Goal: Task Accomplishment & Management: Manage account settings

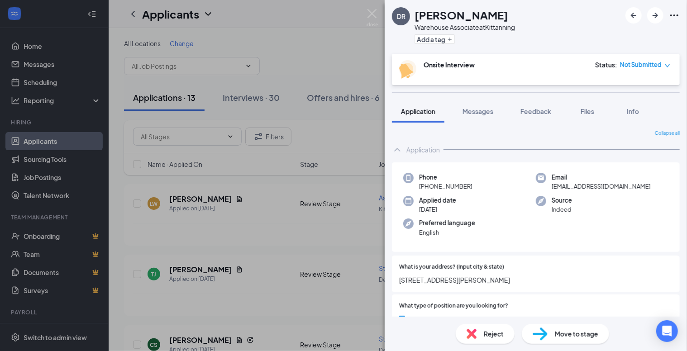
click at [315, 24] on div "[PERSON_NAME] Warehouse Associate at Kittanning Add a tag Onsite Interview Stat…" at bounding box center [343, 175] width 687 height 351
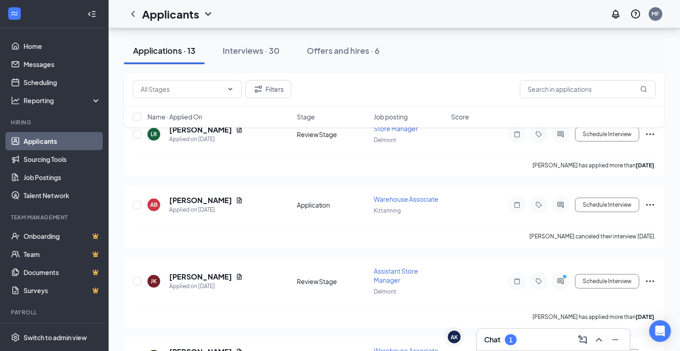
scroll to position [226, 0]
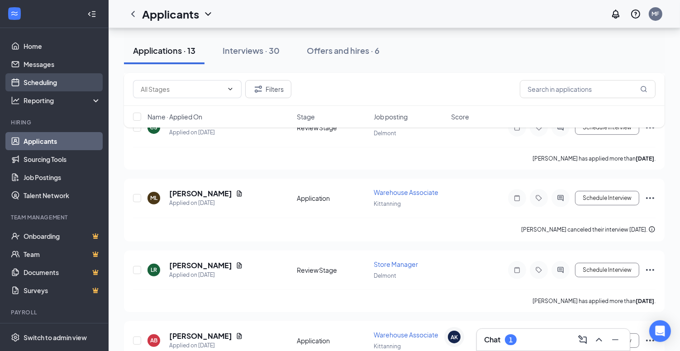
click at [52, 79] on link "Scheduling" at bounding box center [62, 82] width 77 height 18
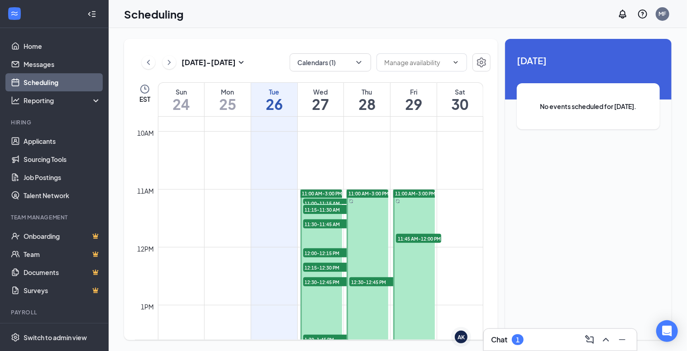
scroll to position [581, 0]
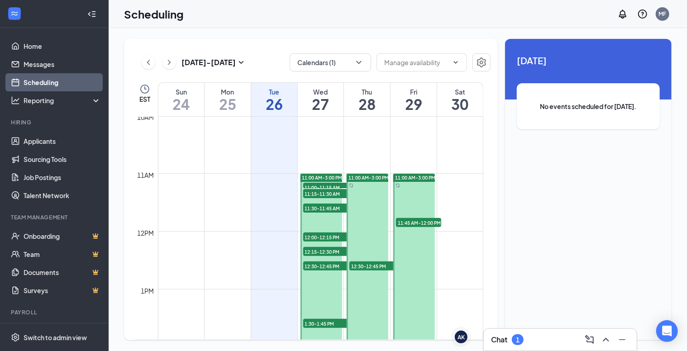
click at [310, 185] on span "11:00-11:15 AM" at bounding box center [325, 187] width 45 height 9
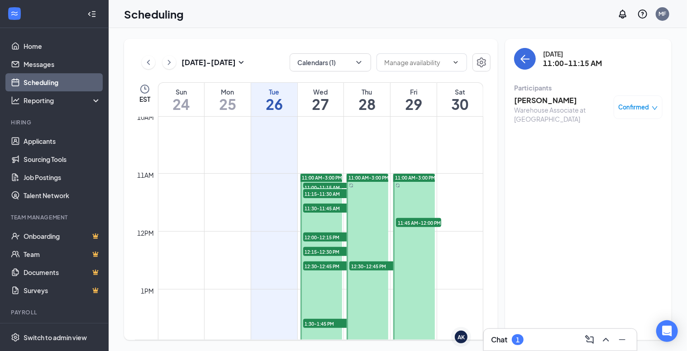
click at [311, 192] on span "11:15-11:30 AM" at bounding box center [325, 193] width 45 height 9
click at [311, 206] on span "11:30-11:45 AM" at bounding box center [325, 208] width 45 height 9
click at [312, 233] on span "12:00-12:15 PM" at bounding box center [325, 237] width 45 height 9
click at [313, 251] on span "12:15-12:30 PM" at bounding box center [325, 251] width 45 height 9
click at [313, 264] on span "12:30-12:45 PM" at bounding box center [325, 266] width 45 height 9
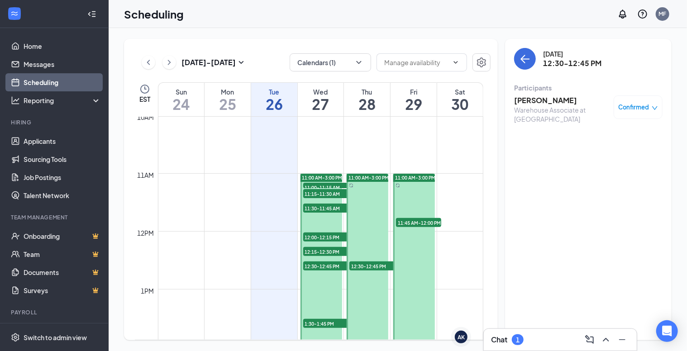
click at [315, 322] on span "1:30-1:45 PM" at bounding box center [325, 323] width 45 height 9
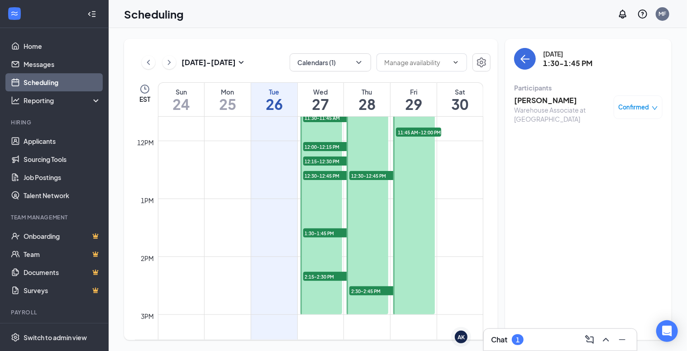
scroll to position [762, 0]
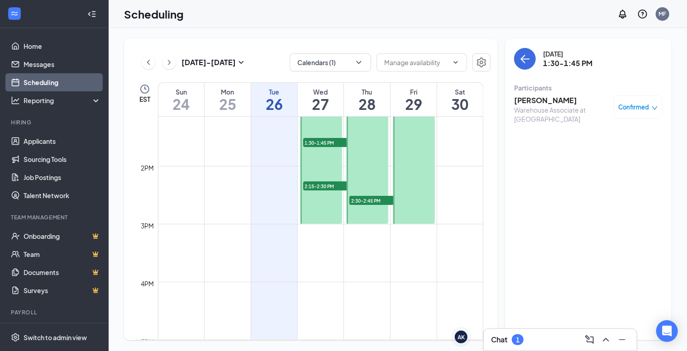
click at [319, 186] on span "2:15-2:30 PM" at bounding box center [325, 186] width 45 height 9
click at [362, 199] on span "2:30-2:45 PM" at bounding box center [372, 200] width 45 height 9
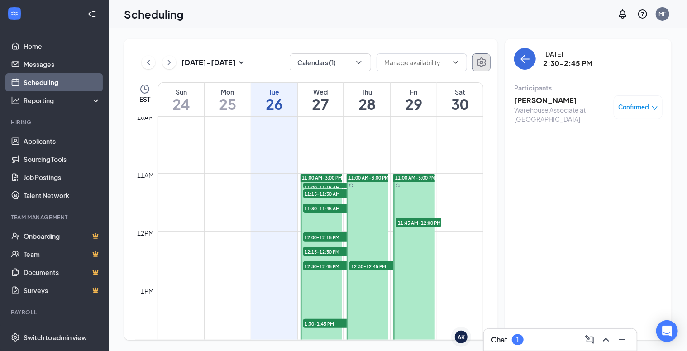
click at [484, 61] on icon "Settings" at bounding box center [481, 62] width 11 height 11
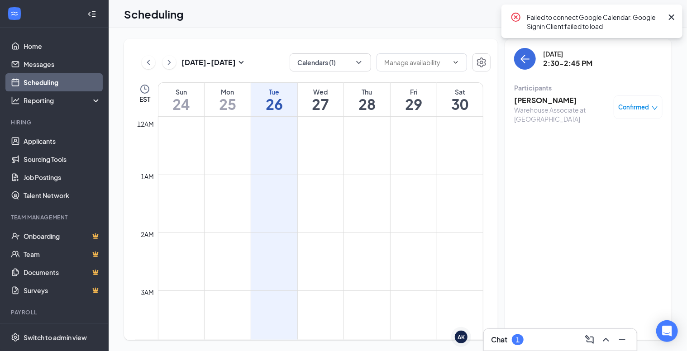
scroll to position [445, 0]
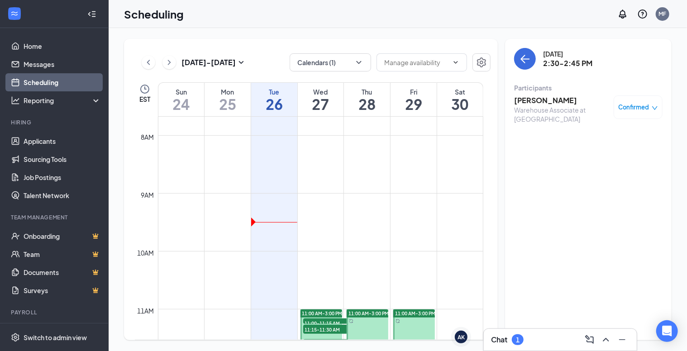
drag, startPoint x: 483, startPoint y: 197, endPoint x: 485, endPoint y: 213, distance: 15.6
click at [485, 213] on div "12am 1am 2am 3am 4am 5am 6am 7am 8am 9am 10am 11am 12pm 1pm 2pm 3pm 4pm 5pm 6pm…" at bounding box center [312, 228] width 355 height 223
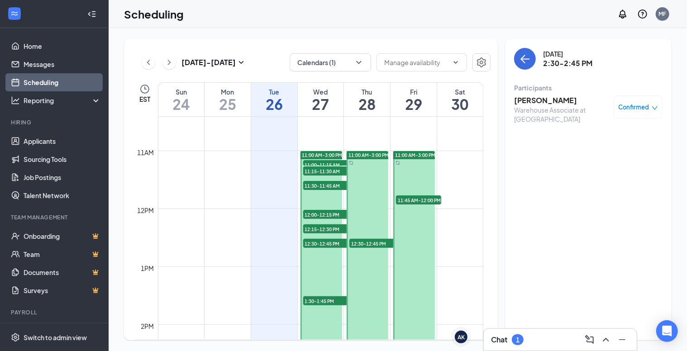
scroll to position [589, 0]
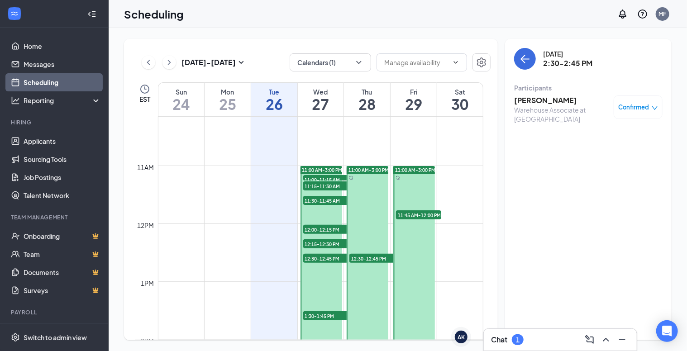
click at [321, 177] on span "11:00-11:15 AM" at bounding box center [325, 179] width 45 height 9
click at [546, 103] on h3 "[PERSON_NAME]" at bounding box center [561, 101] width 95 height 10
click at [546, 103] on div at bounding box center [343, 175] width 687 height 351
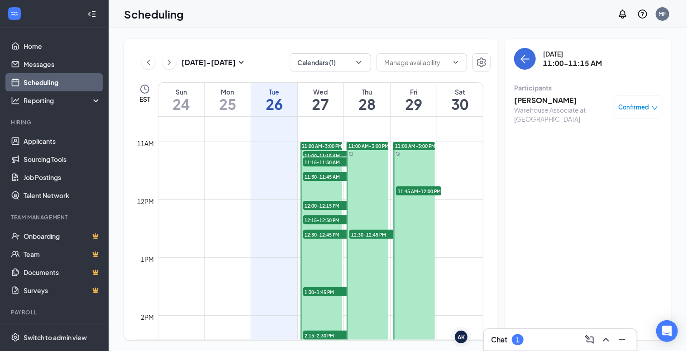
scroll to position [634, 0]
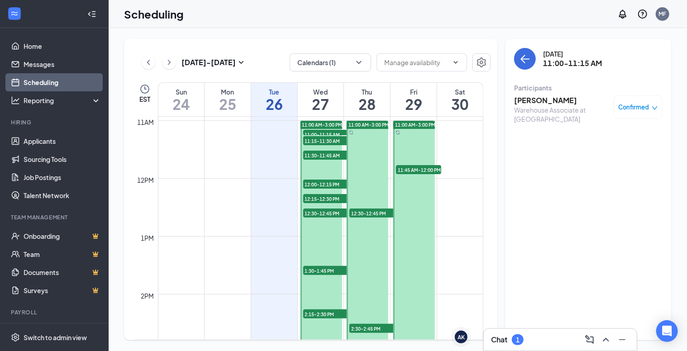
click at [330, 271] on span "1:30-1:45 PM" at bounding box center [325, 270] width 45 height 9
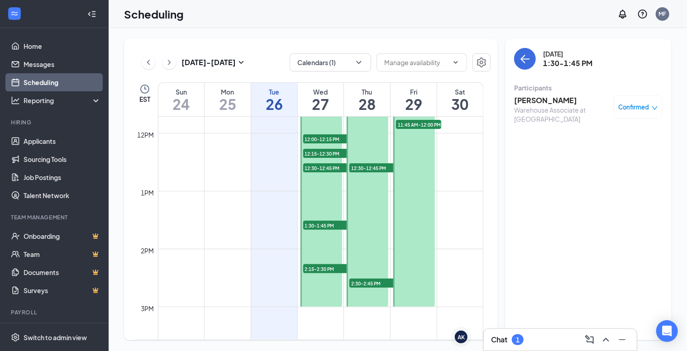
scroll to position [589, 0]
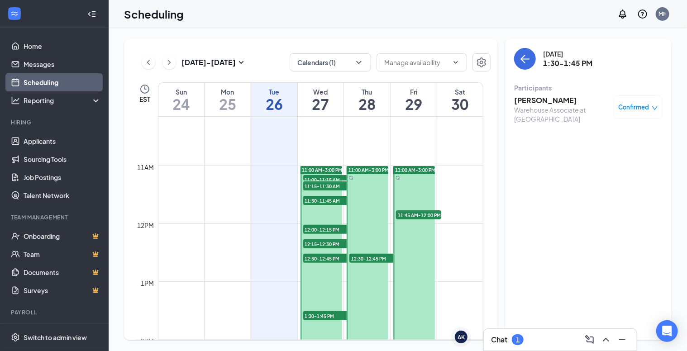
click at [318, 175] on span "11:00-11:15 AM" at bounding box center [325, 179] width 45 height 9
click at [313, 182] on span "11:15-11:30 AM" at bounding box center [325, 186] width 45 height 9
click at [314, 201] on span "11:30-11:45 AM" at bounding box center [325, 200] width 45 height 9
click at [316, 228] on span "12:00-12:15 PM" at bounding box center [325, 229] width 45 height 9
click at [317, 241] on span "12:15-12:30 PM" at bounding box center [325, 243] width 45 height 9
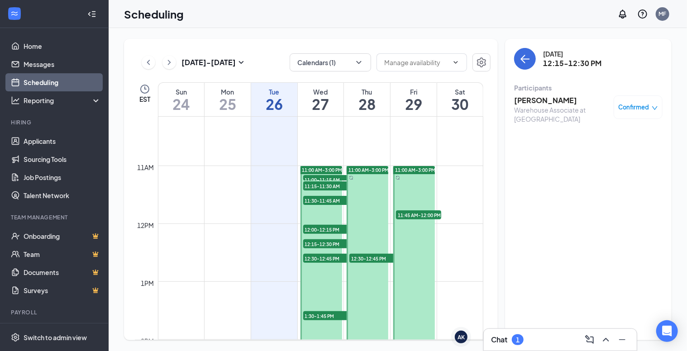
click at [317, 257] on span "12:30-12:45 PM" at bounding box center [325, 258] width 45 height 9
click at [317, 314] on span "1:30-1:45 PM" at bounding box center [325, 315] width 45 height 9
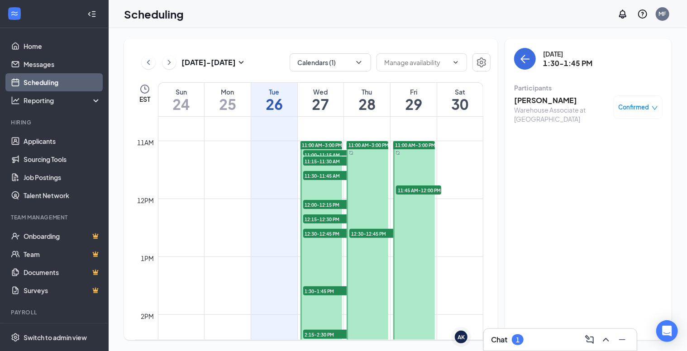
scroll to position [679, 0]
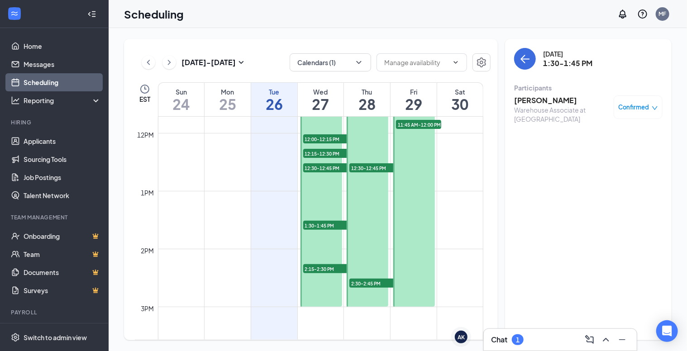
click at [315, 265] on span "2:15-2:30 PM" at bounding box center [325, 268] width 45 height 9
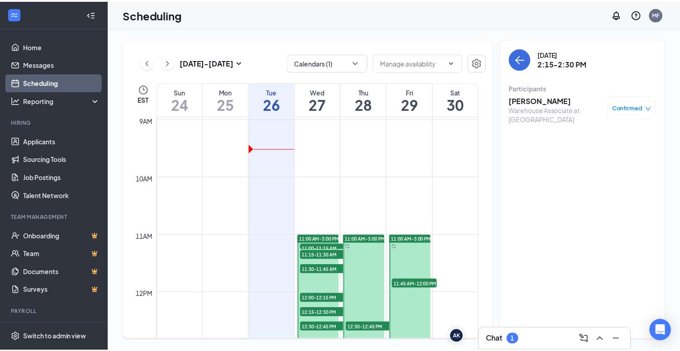
scroll to position [498, 0]
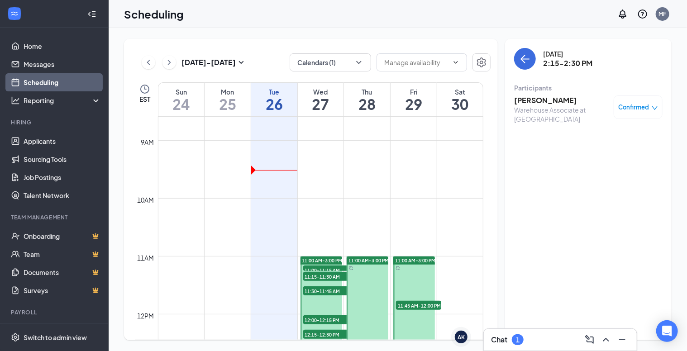
click at [316, 274] on span "11:15-11:30 AM" at bounding box center [325, 276] width 45 height 9
click at [320, 287] on span "11:30-11:45 AM" at bounding box center [325, 291] width 45 height 9
click at [324, 266] on span "11:00-11:15 AM" at bounding box center [325, 270] width 45 height 9
click at [529, 102] on h3 "[PERSON_NAME]" at bounding box center [561, 101] width 95 height 10
click at [529, 102] on div at bounding box center [343, 175] width 687 height 351
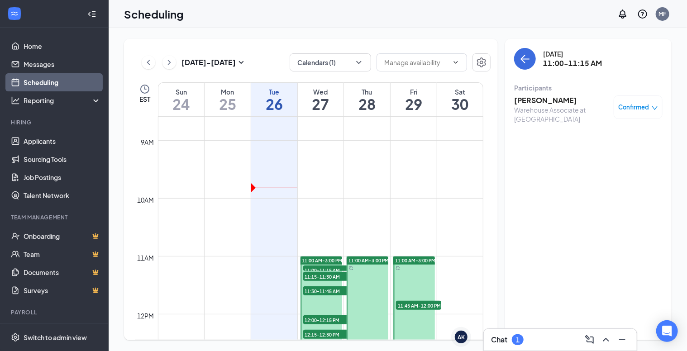
click at [529, 102] on h3 "[PERSON_NAME]" at bounding box center [561, 101] width 95 height 10
click at [33, 139] on link "Applicants" at bounding box center [62, 141] width 77 height 18
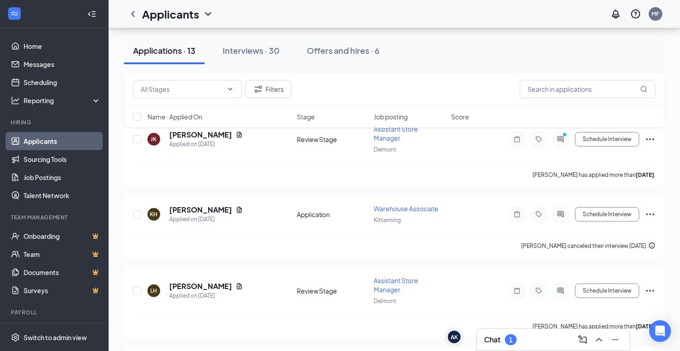
scroll to position [382, 0]
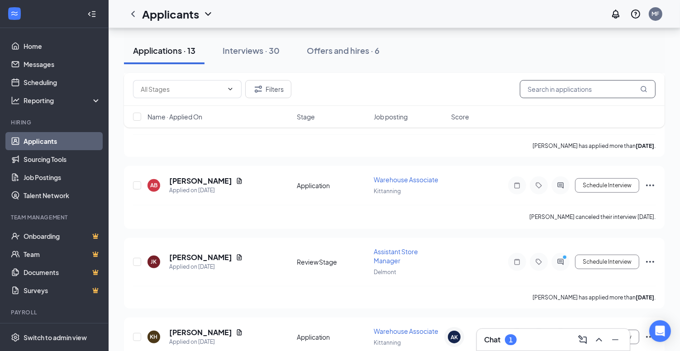
click at [594, 94] on input "text" at bounding box center [588, 89] width 136 height 18
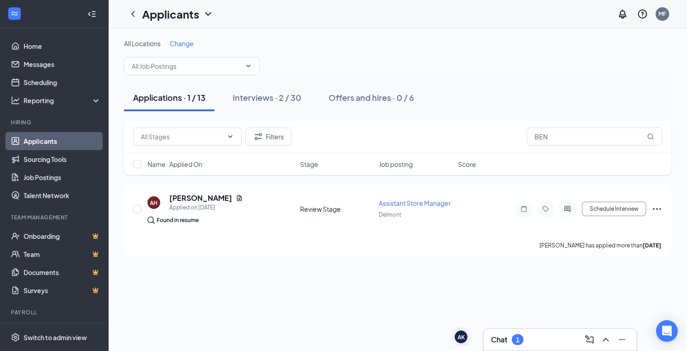
click at [43, 144] on link "Applicants" at bounding box center [62, 141] width 77 height 18
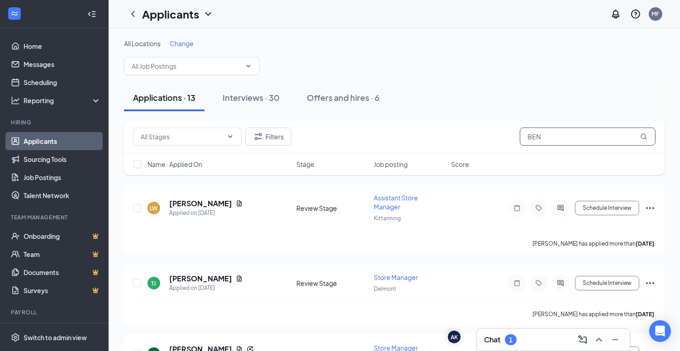
click at [556, 139] on input "BEN" at bounding box center [588, 137] width 136 height 18
type input "B"
type input "KITTANNING"
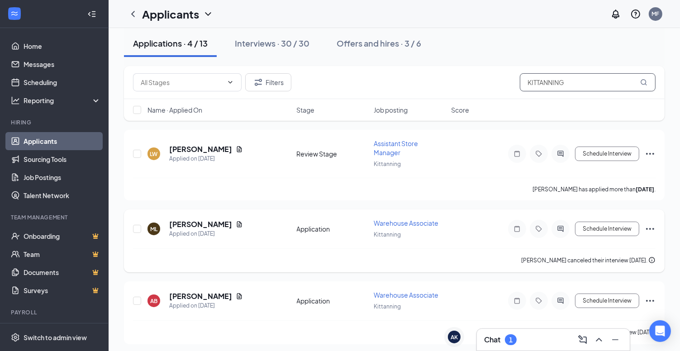
scroll to position [126, 0]
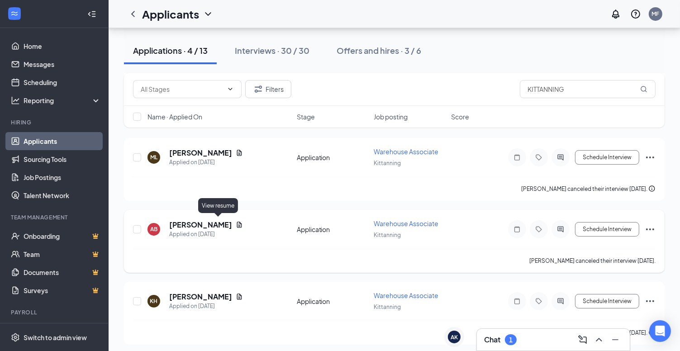
click at [237, 222] on icon "Document" at bounding box center [239, 225] width 5 height 6
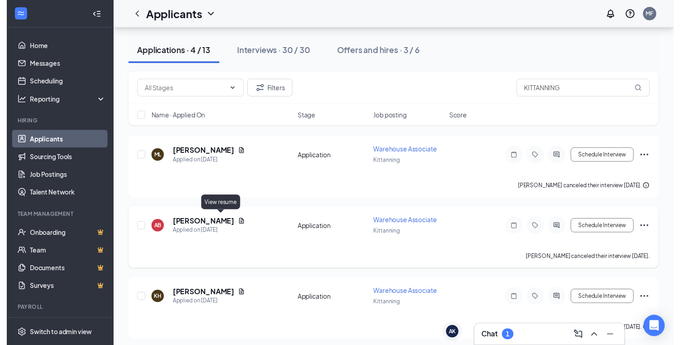
scroll to position [117, 0]
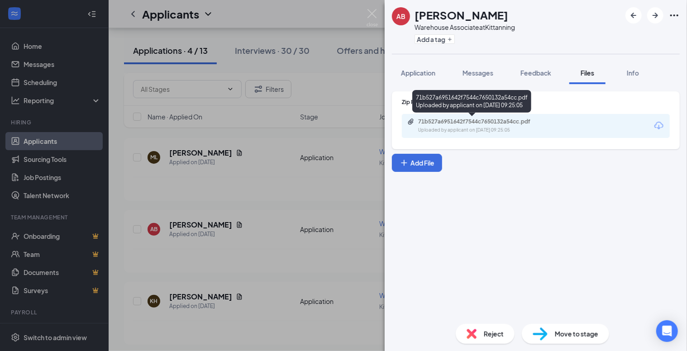
click at [482, 118] on div "71b527a6951642f7544c7650132a54cc.pdf" at bounding box center [481, 121] width 127 height 7
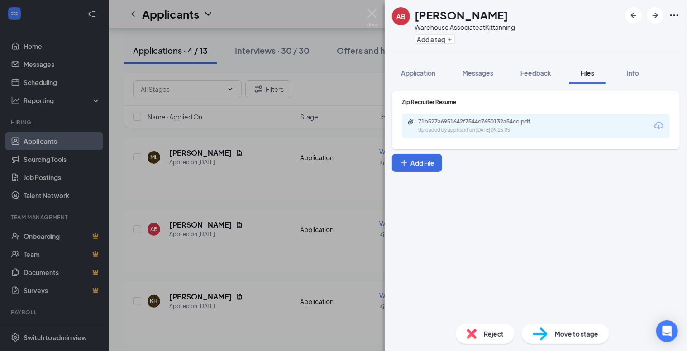
click at [193, 149] on div "AB [PERSON_NAME] Warehouse Associate at Kittanning Add a tag Application Messag…" at bounding box center [343, 175] width 687 height 351
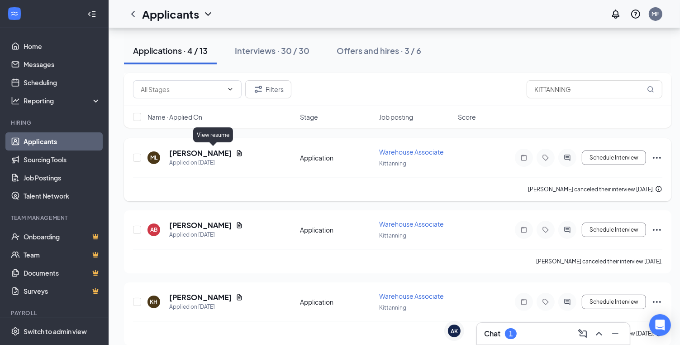
click at [236, 149] on icon "Document" at bounding box center [239, 152] width 7 height 7
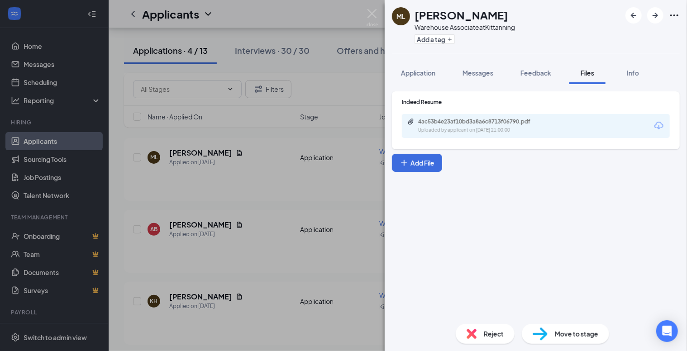
click at [565, 124] on div "4ac53b4e23af10bd3a8a6c8713f06790.pdf Uploaded by applicant on [DATE] 21:00:00" at bounding box center [536, 126] width 268 height 24
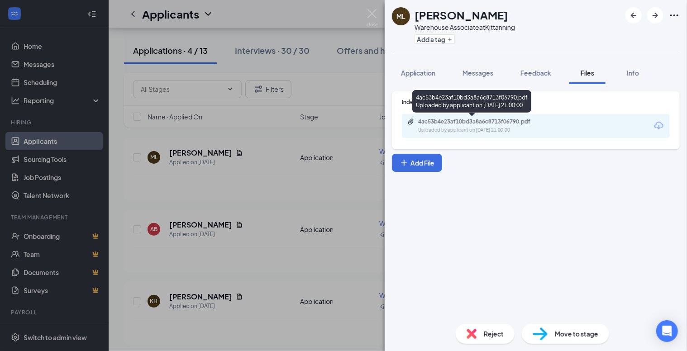
click at [502, 121] on div "4ac53b4e23af10bd3a8a6c8713f06790.pdf" at bounding box center [481, 121] width 127 height 7
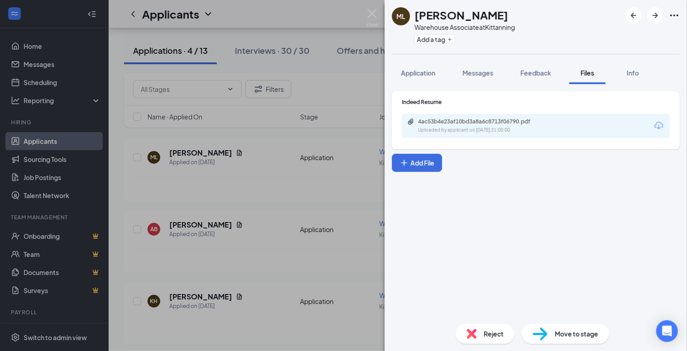
drag, startPoint x: 283, startPoint y: 283, endPoint x: 282, endPoint y: 288, distance: 5.1
click at [282, 288] on div "ML [PERSON_NAME] Warehouse Associate at Kittanning Add a tag Application Messag…" at bounding box center [343, 175] width 687 height 351
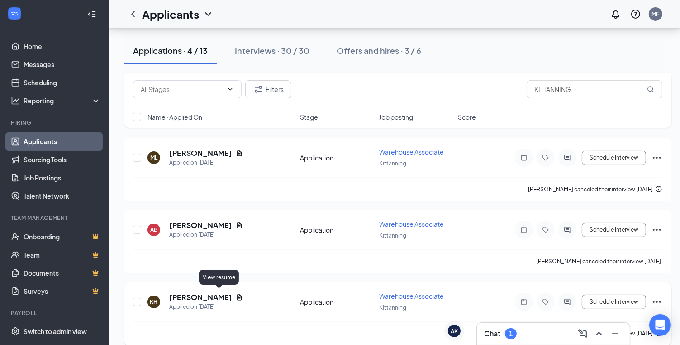
click at [237, 294] on icon "Document" at bounding box center [239, 297] width 5 height 6
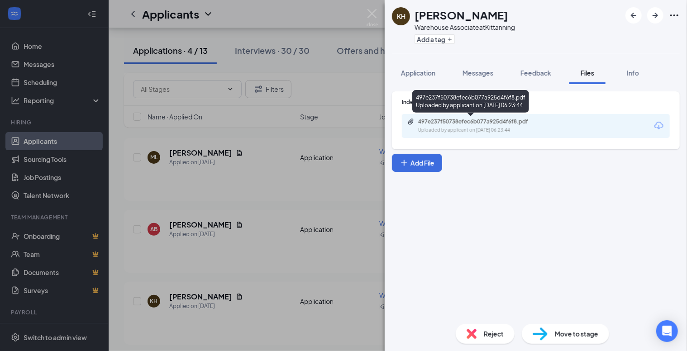
click at [514, 122] on div "497e237f50738efec6b077a925d4f6f8.pdf" at bounding box center [481, 121] width 127 height 7
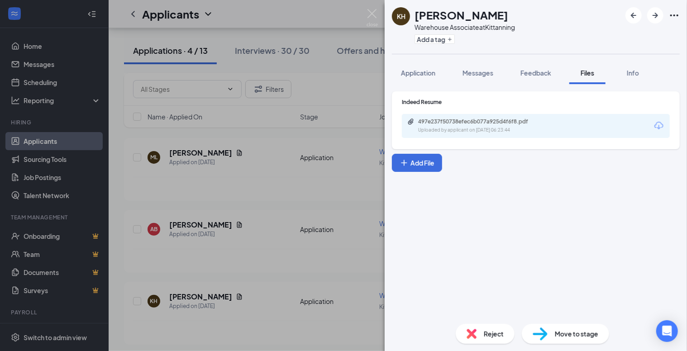
click at [238, 232] on div "KH [PERSON_NAME] Warehouse Associate at Kittanning Add a tag Application Messag…" at bounding box center [343, 175] width 687 height 351
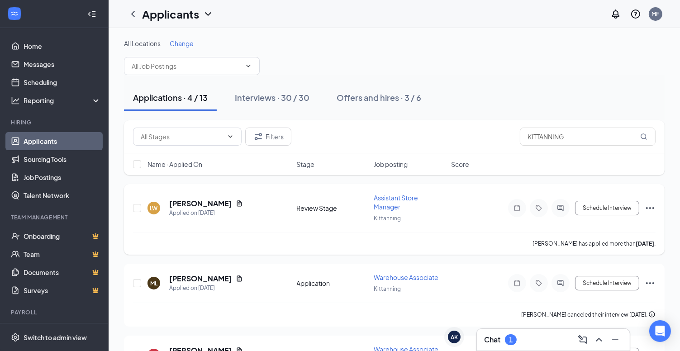
click at [213, 204] on div "[PERSON_NAME]" at bounding box center [206, 204] width 74 height 10
click at [236, 202] on icon "Document" at bounding box center [239, 203] width 7 height 7
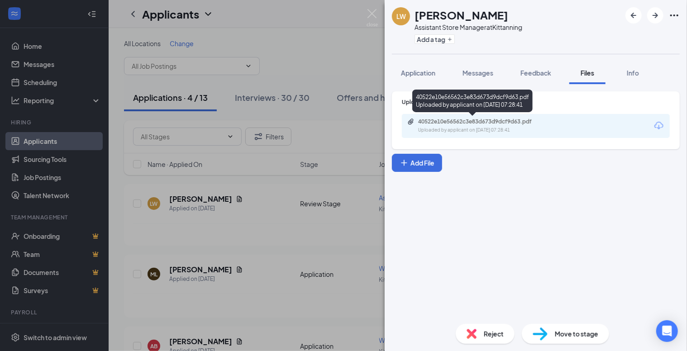
click at [509, 128] on div "Uploaded by applicant on [DATE] 07:28:41" at bounding box center [486, 130] width 136 height 7
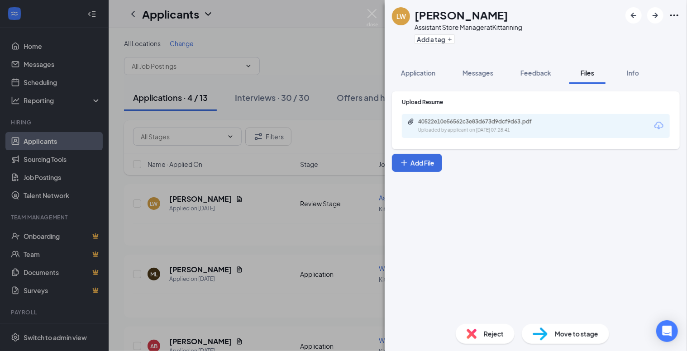
click at [49, 87] on div "[PERSON_NAME] Assistant Store Manager at [GEOGRAPHIC_DATA] Add a tag Applicatio…" at bounding box center [343, 175] width 687 height 351
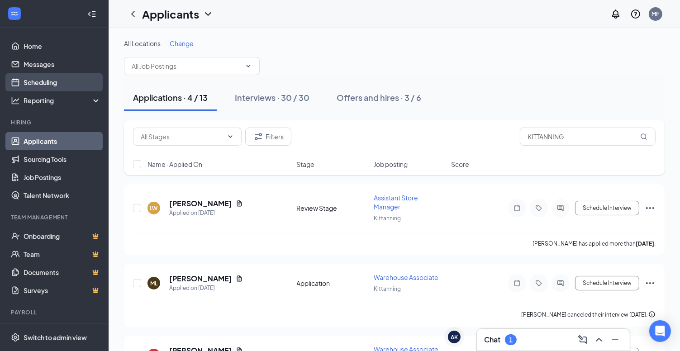
click at [50, 83] on link "Scheduling" at bounding box center [62, 82] width 77 height 18
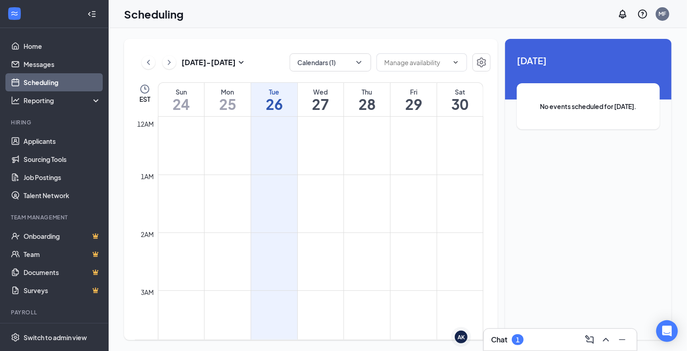
scroll to position [445, 0]
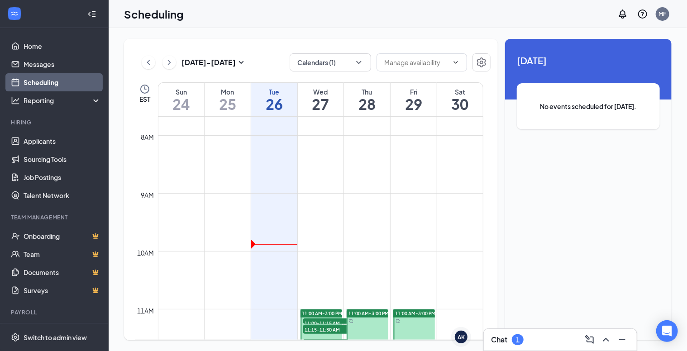
click at [342, 320] on span "11:00-11:15 AM" at bounding box center [325, 323] width 45 height 9
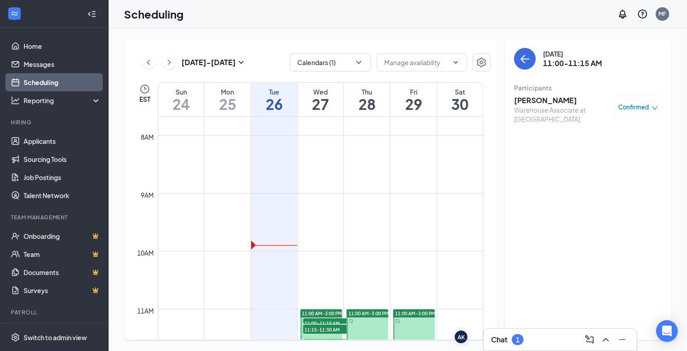
click at [529, 101] on h3 "[PERSON_NAME]" at bounding box center [561, 101] width 95 height 10
click at [540, 102] on h3 "[PERSON_NAME]" at bounding box center [561, 101] width 95 height 10
click at [540, 102] on body "Home Messages Scheduling Reporting Hiring Applicants Sourcing Tools Job Posting…" at bounding box center [343, 175] width 687 height 351
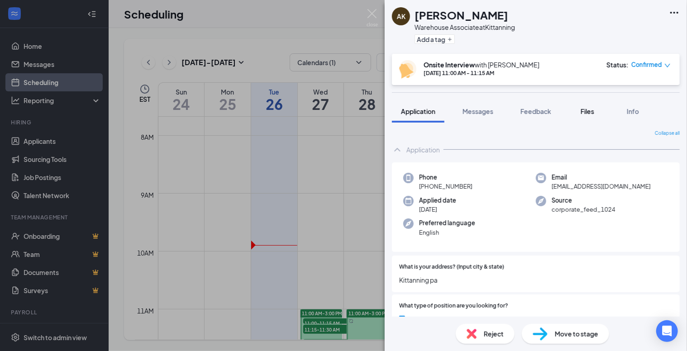
click at [588, 114] on span "Files" at bounding box center [588, 111] width 14 height 8
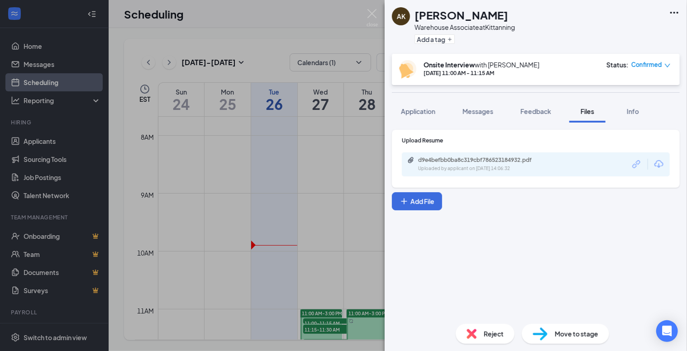
click at [494, 159] on div "d9e4befbb0ba8c319cbf786523184932.pdf" at bounding box center [481, 160] width 127 height 7
click at [315, 327] on div "AK [PERSON_NAME] Warehouse Associate at [GEOGRAPHIC_DATA] Add a tag Onsite Inte…" at bounding box center [343, 175] width 687 height 351
click at [315, 327] on span "11:15-11:30 AM" at bounding box center [325, 329] width 45 height 9
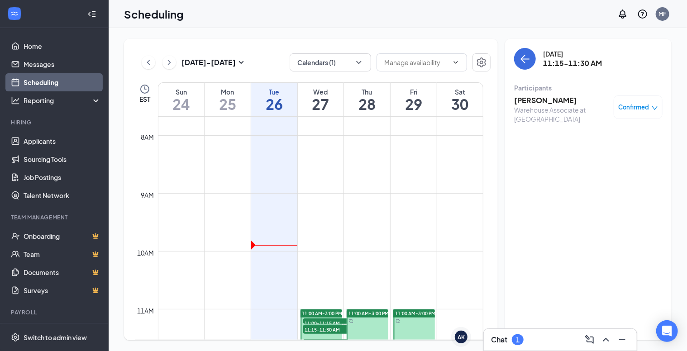
click at [315, 327] on span "11:15-11:30 AM" at bounding box center [325, 329] width 45 height 9
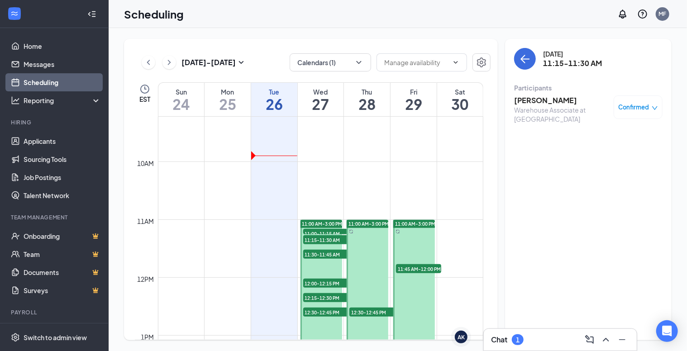
scroll to position [536, 0]
click at [337, 237] on span "11:15-11:30 AM" at bounding box center [325, 239] width 45 height 9
click at [547, 101] on h3 "[PERSON_NAME]" at bounding box center [561, 101] width 95 height 10
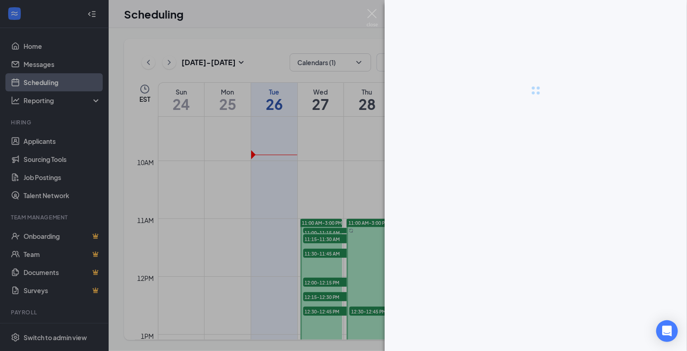
click at [547, 101] on body "Home Messages Scheduling Reporting Hiring Applicants Sourcing Tools Job Posting…" at bounding box center [343, 175] width 687 height 351
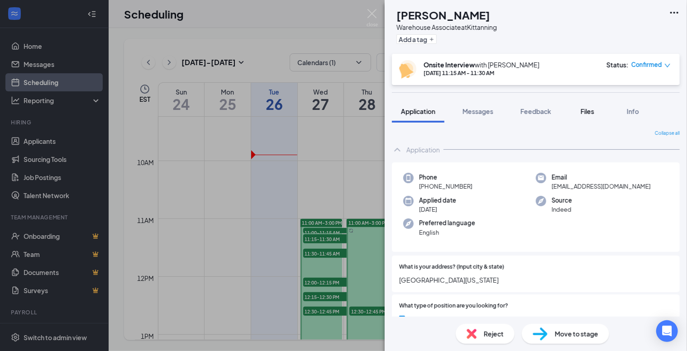
click at [592, 110] on span "Files" at bounding box center [588, 111] width 14 height 8
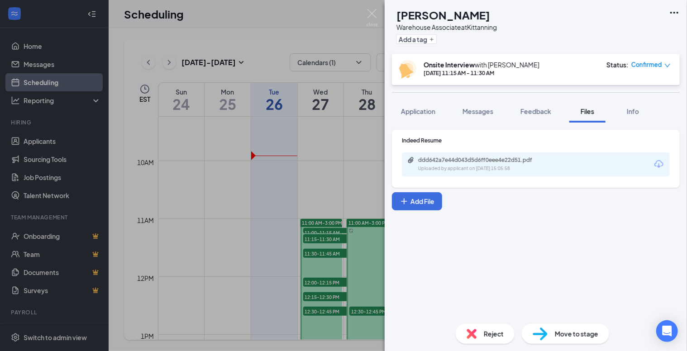
click at [458, 155] on div "ddd642a7e44d043d5d6ff0eee4e22d51.pdf Uploaded by applicant on [DATE] 15:05:58" at bounding box center [536, 165] width 268 height 24
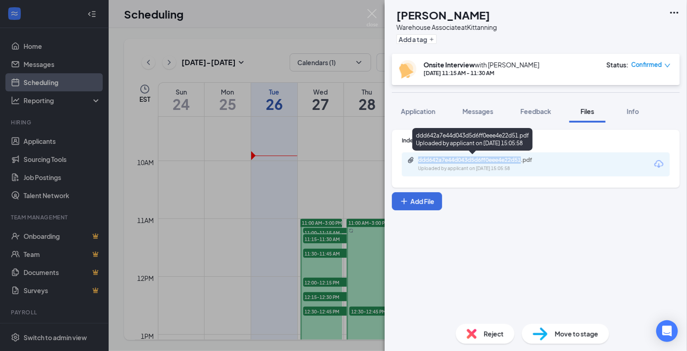
click at [460, 158] on div "ddd642a7e44d043d5d6ff0eee4e22d51.pdf" at bounding box center [481, 160] width 127 height 7
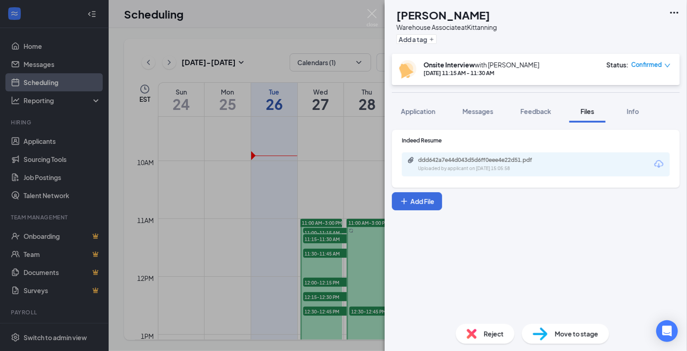
click at [321, 254] on div "DD [PERSON_NAME] Warehouse Associate at [GEOGRAPHIC_DATA] Add a tag Onsite Inte…" at bounding box center [343, 175] width 687 height 351
click at [321, 254] on span "11:30-11:45 AM" at bounding box center [325, 253] width 45 height 9
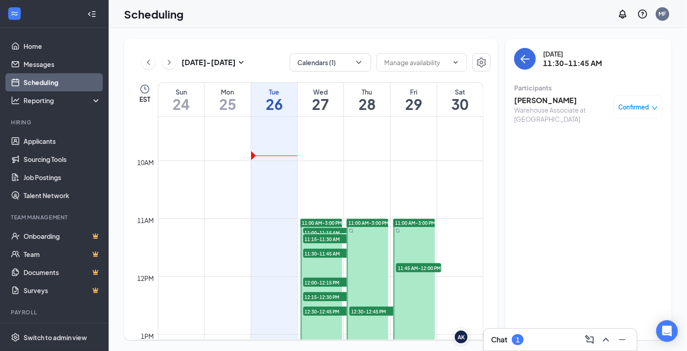
click at [558, 99] on h3 "[PERSON_NAME]" at bounding box center [561, 101] width 95 height 10
click at [558, 99] on div at bounding box center [343, 175] width 687 height 351
click at [558, 99] on h3 "[PERSON_NAME]" at bounding box center [561, 101] width 95 height 10
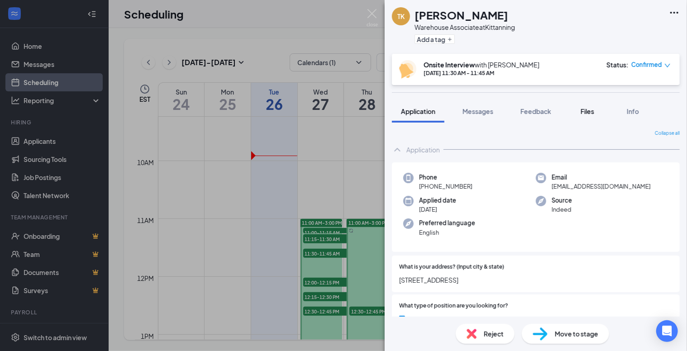
click at [587, 112] on span "Files" at bounding box center [588, 111] width 14 height 8
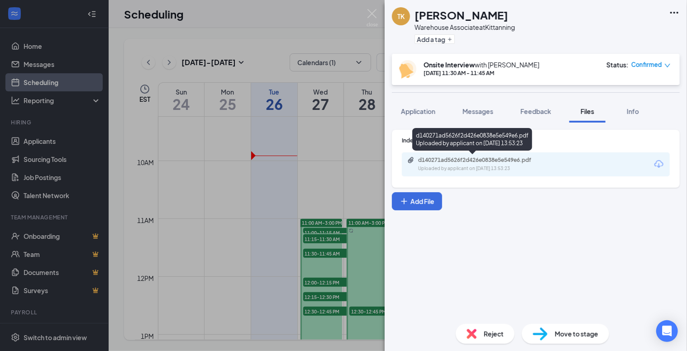
click at [471, 163] on div "d140271ad5626f2d426e0838e5e549e6.pdf" at bounding box center [481, 160] width 127 height 7
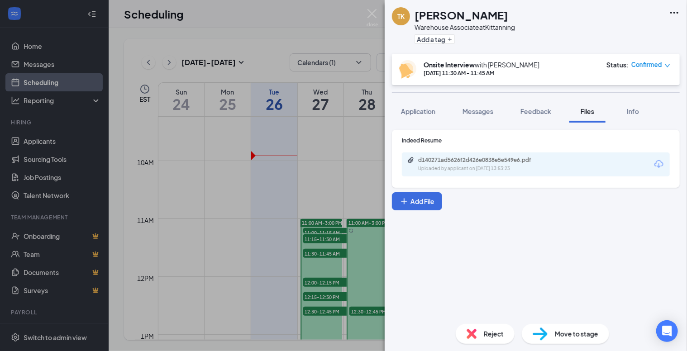
click at [327, 279] on div "TK [PERSON_NAME] Warehouse Associate at Kittanning Add a tag Onsite Interview w…" at bounding box center [343, 175] width 687 height 351
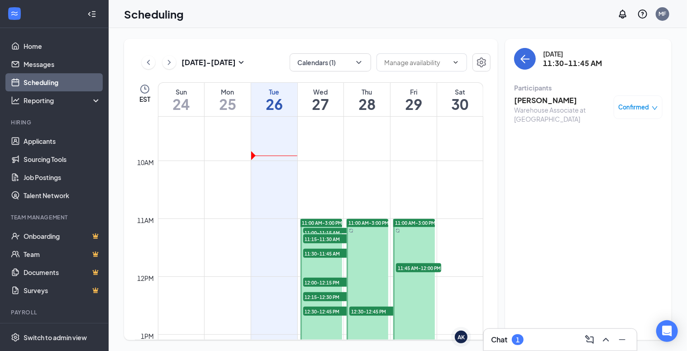
click at [327, 279] on span "12:00-12:15 PM" at bounding box center [325, 282] width 45 height 9
click at [546, 103] on h3 "[PERSON_NAME]" at bounding box center [561, 101] width 95 height 10
click at [546, 103] on body "Home Messages Scheduling Reporting Hiring Applicants Sourcing Tools Job Posting…" at bounding box center [343, 175] width 687 height 351
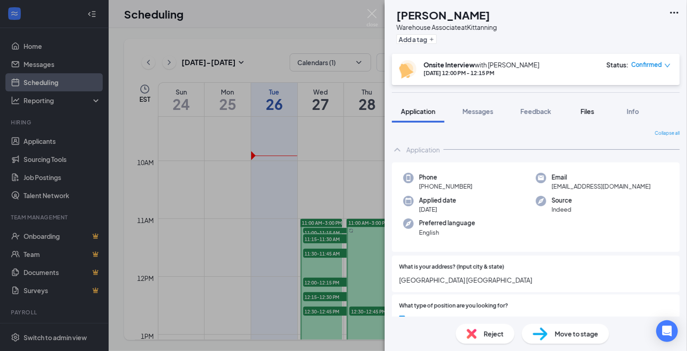
drag, startPoint x: 546, startPoint y: 103, endPoint x: 589, endPoint y: 112, distance: 44.0
click at [589, 112] on span "Files" at bounding box center [588, 111] width 14 height 8
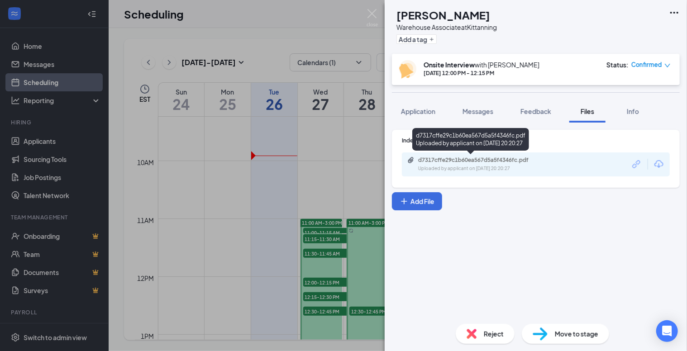
click at [497, 159] on div "d7317cffe29c1b60ea567d5a5f4346fc.pdf" at bounding box center [481, 160] width 127 height 7
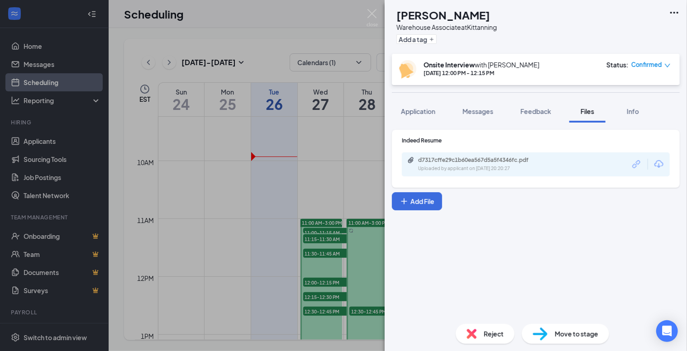
click at [330, 297] on div "MC [PERSON_NAME] Warehouse Associate at Kittanning Add a tag Onsite Interview w…" at bounding box center [343, 175] width 687 height 351
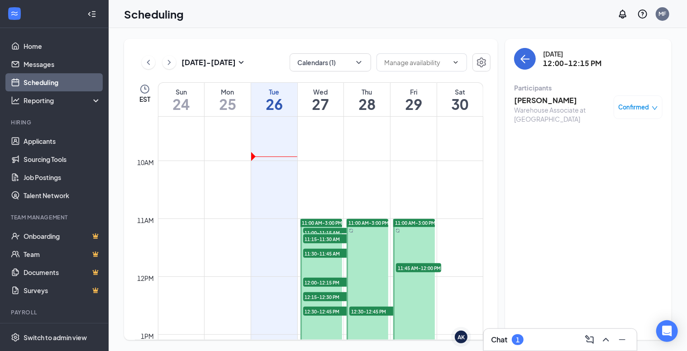
click at [330, 297] on span "12:15-12:30 PM" at bounding box center [325, 296] width 45 height 9
click at [546, 107] on div "Warehouse Associate at [GEOGRAPHIC_DATA]" at bounding box center [561, 114] width 95 height 18
drag, startPoint x: 546, startPoint y: 107, endPoint x: 545, endPoint y: 102, distance: 5.1
click at [545, 102] on h3 "[PERSON_NAME]" at bounding box center [561, 101] width 95 height 10
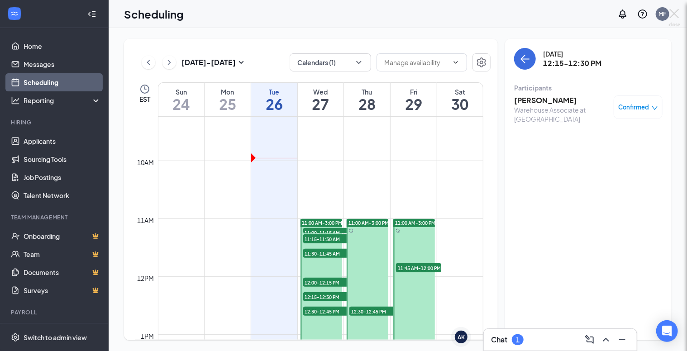
click at [545, 102] on div at bounding box center [343, 175] width 687 height 351
click at [545, 102] on h3 "[PERSON_NAME]" at bounding box center [561, 101] width 95 height 10
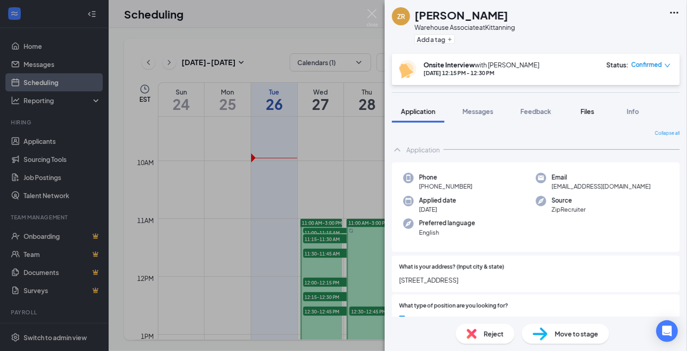
click at [594, 109] on span "Files" at bounding box center [588, 111] width 14 height 8
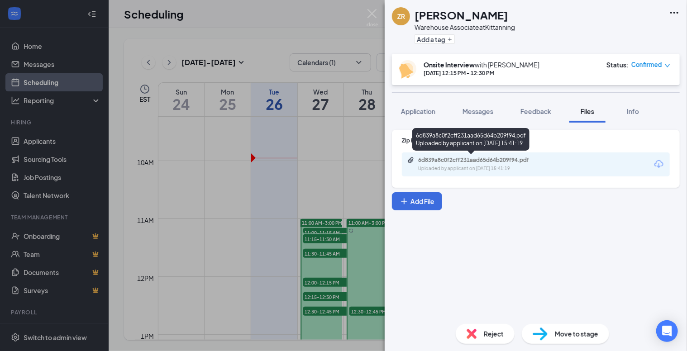
click at [488, 160] on div "6d839a8c0f2cff231aad65d64b209f94.pdf" at bounding box center [481, 160] width 127 height 7
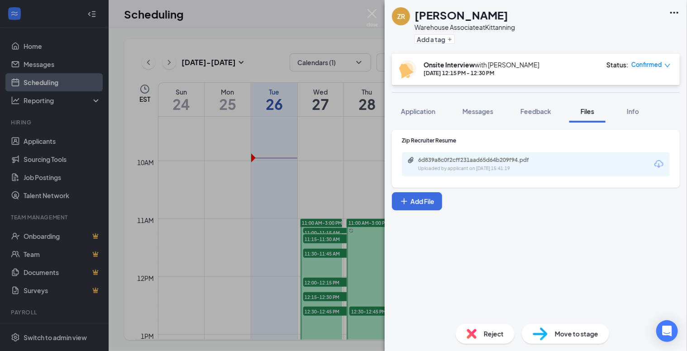
click at [321, 312] on div "ZR [PERSON_NAME] Warehouse Associate at Kittanning Add a tag Onsite Interview w…" at bounding box center [343, 175] width 687 height 351
click at [321, 312] on span "12:30-12:45 PM" at bounding box center [325, 311] width 45 height 9
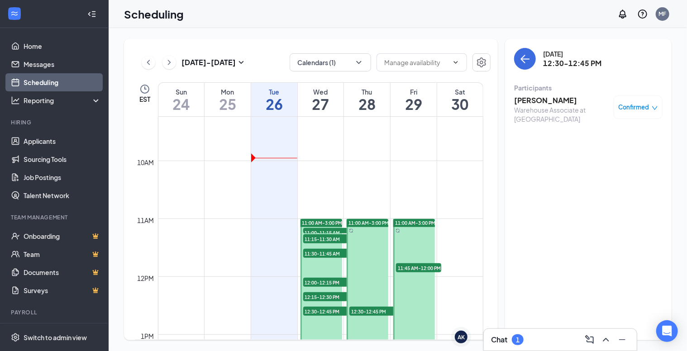
click at [323, 307] on span "12:30-12:45 PM" at bounding box center [325, 311] width 45 height 9
click at [552, 103] on h3 "[PERSON_NAME]" at bounding box center [561, 101] width 95 height 10
click at [548, 101] on h3 "[PERSON_NAME]" at bounding box center [561, 101] width 95 height 10
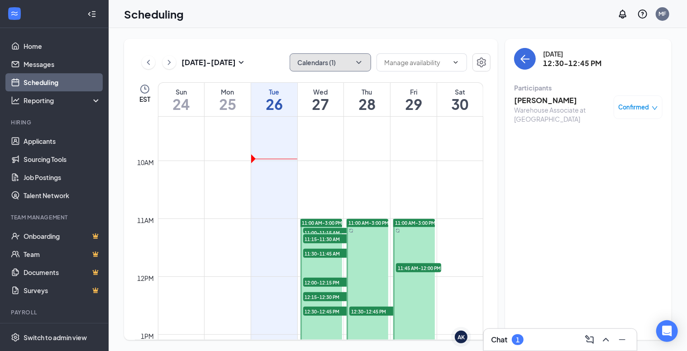
click at [358, 63] on icon "ChevronDown" at bounding box center [358, 62] width 9 height 9
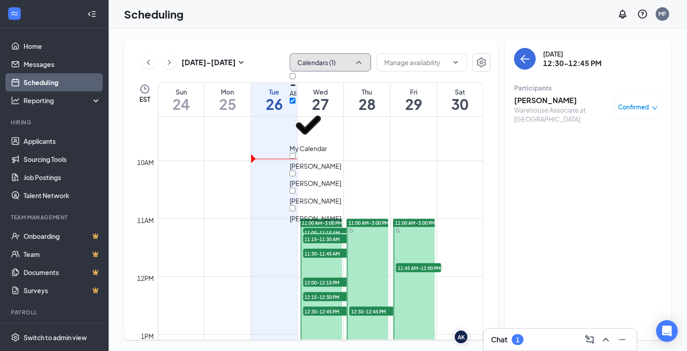
click at [358, 63] on icon "ChevronUp" at bounding box center [358, 62] width 9 height 9
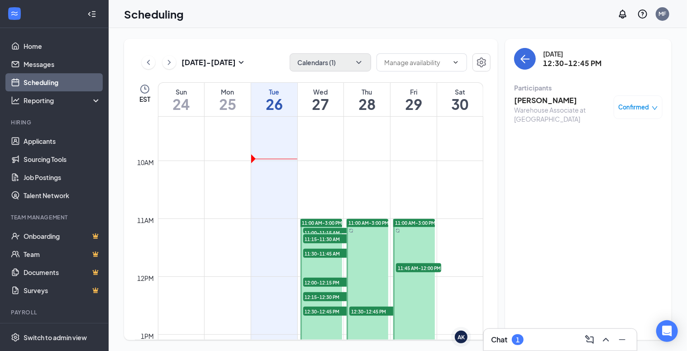
click at [549, 101] on h3 "[PERSON_NAME]" at bounding box center [561, 101] width 95 height 10
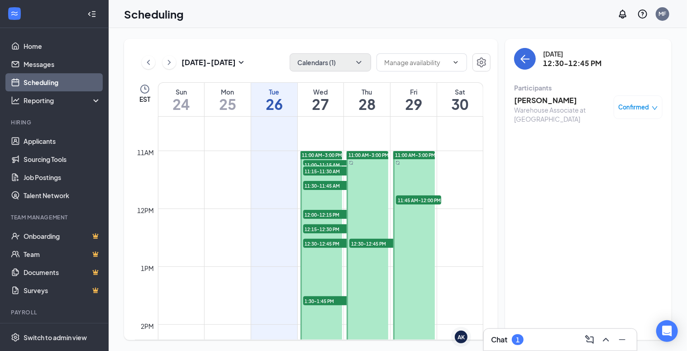
scroll to position [626, 0]
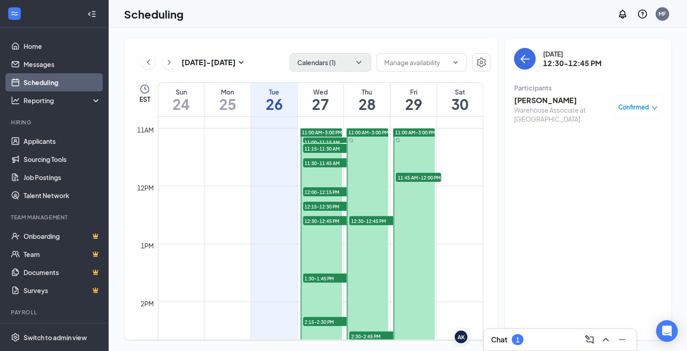
click at [315, 277] on span "1:30-1:45 PM" at bounding box center [325, 278] width 45 height 9
click at [543, 102] on h3 "[PERSON_NAME]" at bounding box center [561, 101] width 95 height 10
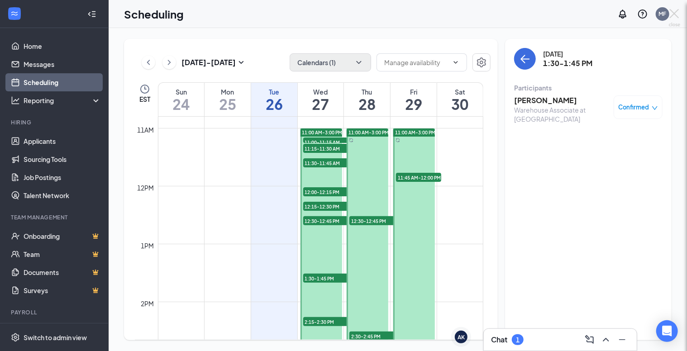
click at [544, 101] on div at bounding box center [343, 175] width 687 height 351
click at [544, 101] on h3 "[PERSON_NAME]" at bounding box center [561, 101] width 95 height 10
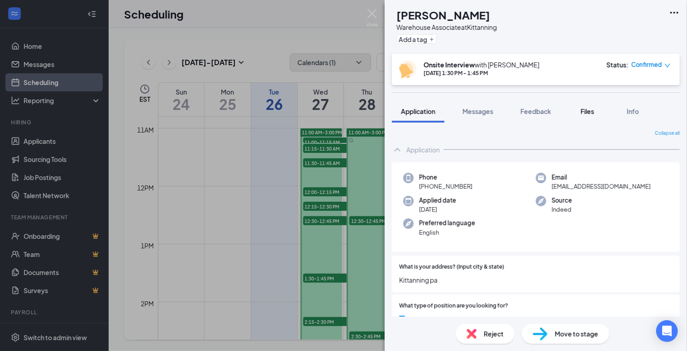
click at [592, 109] on span "Files" at bounding box center [588, 111] width 14 height 8
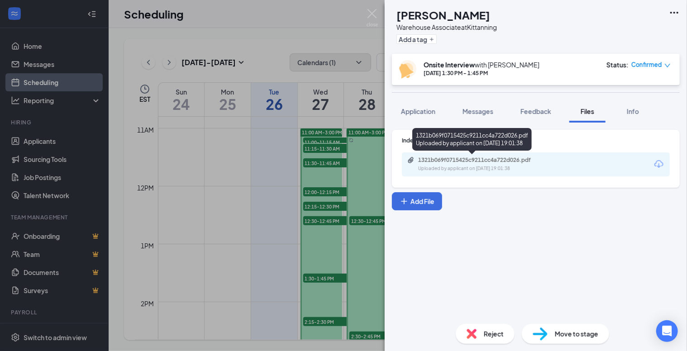
click at [473, 160] on div "1321b069f0715425c9211cc4a722d026.pdf" at bounding box center [481, 160] width 127 height 7
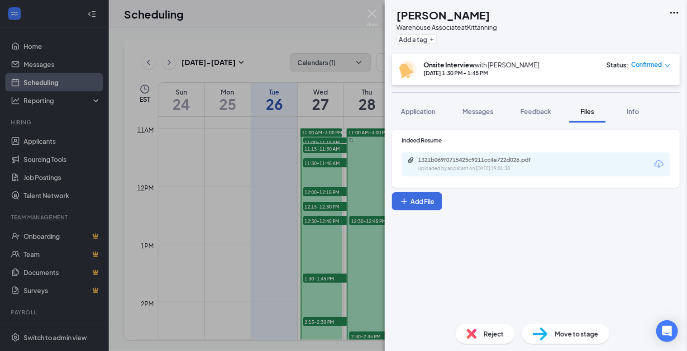
click at [326, 319] on div "CP [PERSON_NAME] Warehouse Associate at [GEOGRAPHIC_DATA] Add a tag Onsite Inte…" at bounding box center [343, 175] width 687 height 351
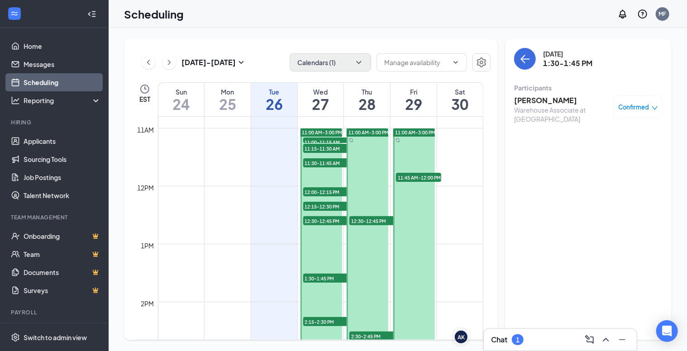
click at [326, 319] on span "2:15-2:30 PM" at bounding box center [325, 321] width 45 height 9
click at [547, 98] on h3 "[PERSON_NAME]" at bounding box center [561, 101] width 95 height 10
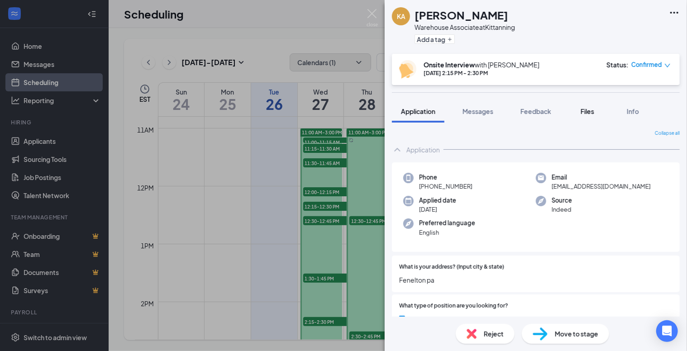
click at [593, 110] on span "Files" at bounding box center [588, 111] width 14 height 8
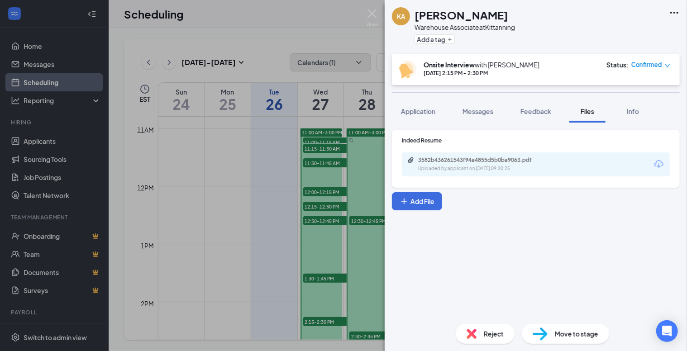
click at [479, 155] on div "3582b436261543f94a4855d5b0ba9063.pdf Uploaded by applicant on [DATE] 09:20:25" at bounding box center [536, 165] width 268 height 24
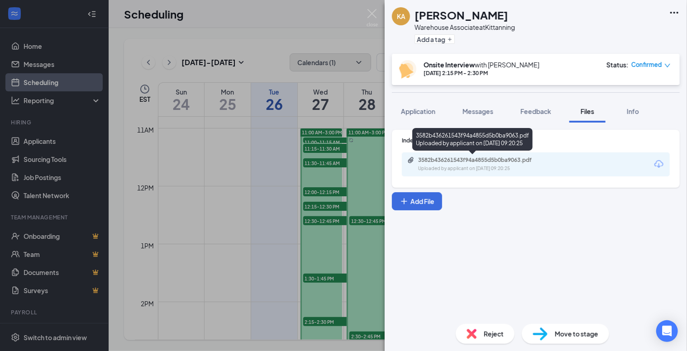
click at [480, 161] on div "3582b436261543f94a4855d5b0ba9063.pdf" at bounding box center [481, 160] width 127 height 7
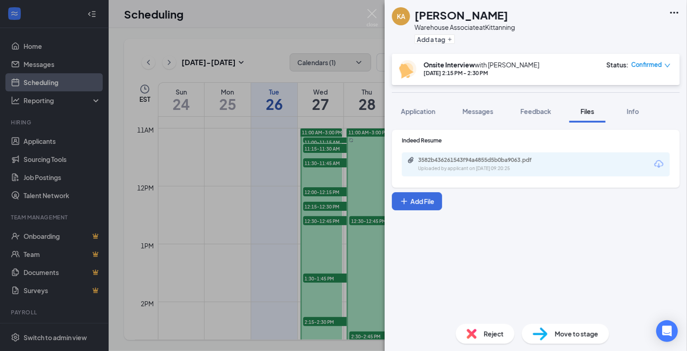
click at [259, 237] on div "KA [PERSON_NAME] Warehouse Associate at Kittanning Add a tag Onsite Interview w…" at bounding box center [343, 175] width 687 height 351
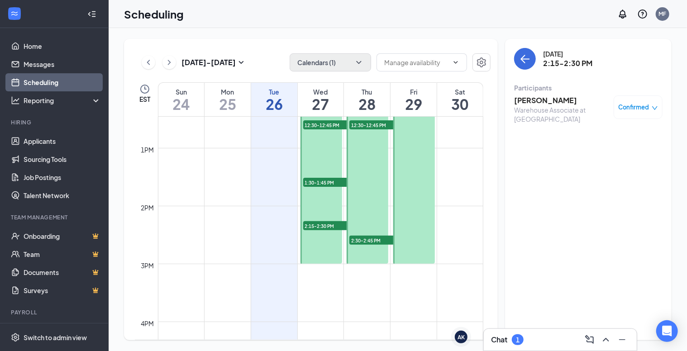
scroll to position [671, 0]
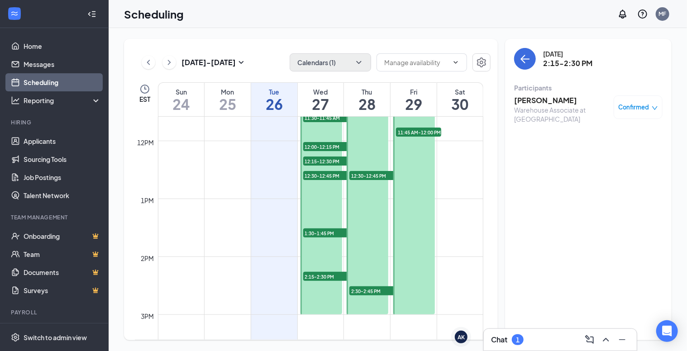
click at [369, 287] on span "2:30-2:45 PM" at bounding box center [372, 291] width 45 height 9
click at [545, 94] on div "[PERSON_NAME] Warehouse Associate at [GEOGRAPHIC_DATA] Confirmed" at bounding box center [588, 109] width 148 height 34
click at [545, 101] on h3 "[PERSON_NAME]" at bounding box center [561, 101] width 95 height 10
click at [541, 101] on h3 "[PERSON_NAME]" at bounding box center [561, 101] width 95 height 10
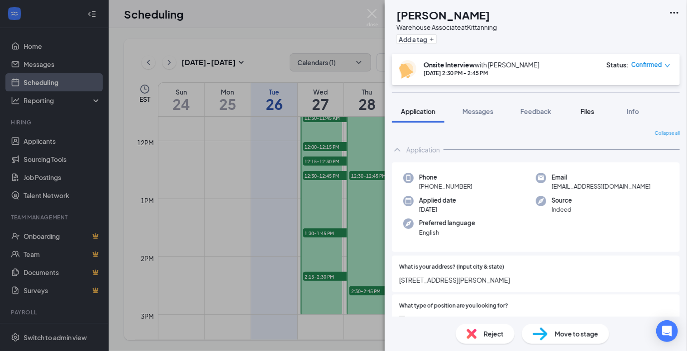
drag, startPoint x: 541, startPoint y: 101, endPoint x: 589, endPoint y: 112, distance: 48.8
click at [589, 112] on span "Files" at bounding box center [588, 111] width 14 height 8
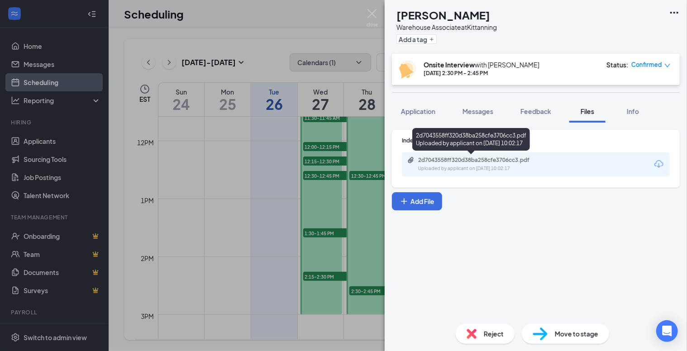
click at [511, 160] on div "2d7043558ff320d38ba258cfe3706cc3.pdf" at bounding box center [481, 160] width 127 height 7
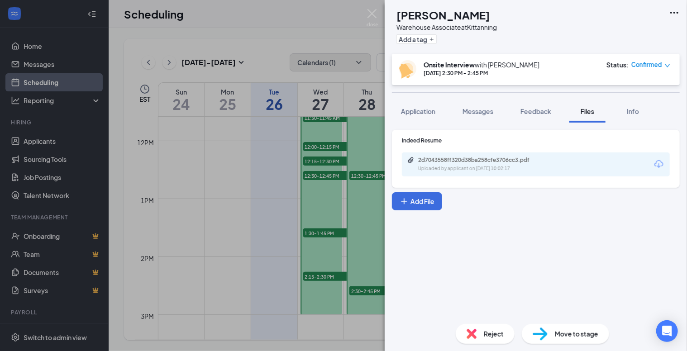
click at [368, 176] on div "[PERSON_NAME] Warehouse Associate at [GEOGRAPHIC_DATA] Add a tag Onsite Intervi…" at bounding box center [343, 175] width 687 height 351
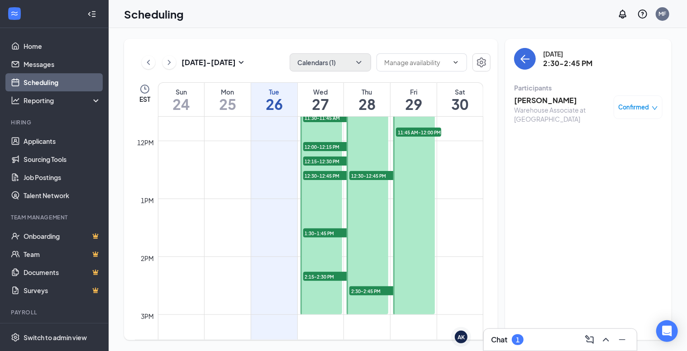
click at [368, 176] on span "12:30-12:45 PM" at bounding box center [372, 175] width 45 height 9
click at [549, 101] on h3 "[PERSON_NAME]" at bounding box center [561, 101] width 95 height 10
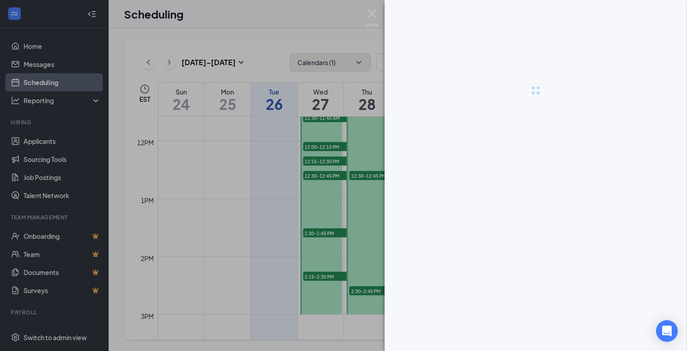
click at [549, 101] on div at bounding box center [343, 175] width 687 height 351
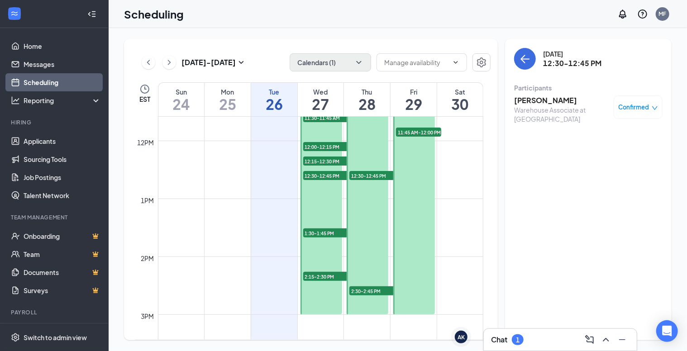
click at [549, 101] on h3 "[PERSON_NAME]" at bounding box center [561, 101] width 95 height 10
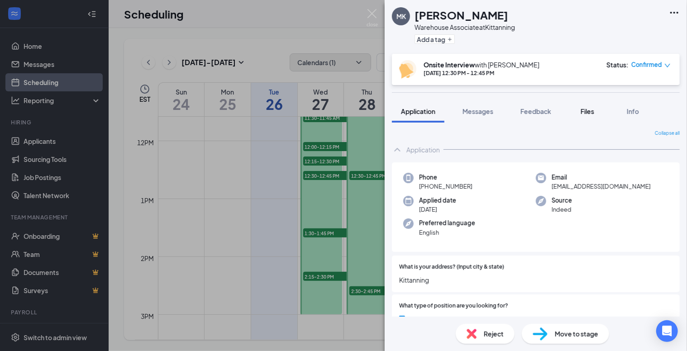
click at [586, 108] on span "Files" at bounding box center [588, 111] width 14 height 8
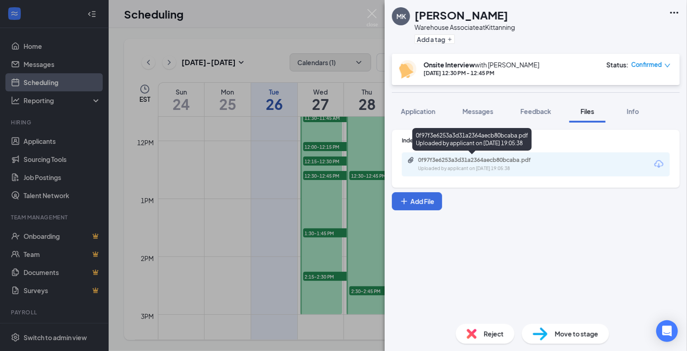
click at [510, 161] on div "0f97f3e6253a3d31a2364aecb80bcaba.pdf" at bounding box center [481, 160] width 127 height 7
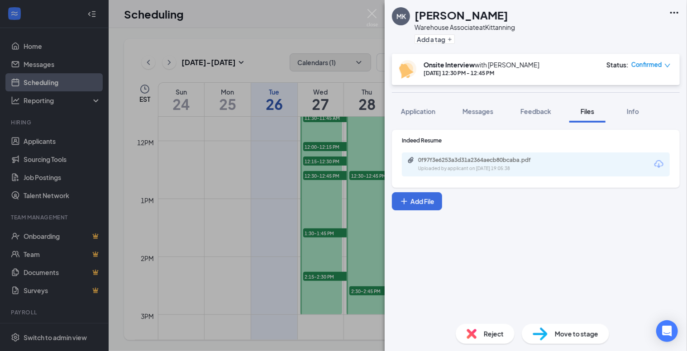
click at [371, 220] on div "MK [PERSON_NAME] Warehouse Associate at [GEOGRAPHIC_DATA] Add a tag Onsite Inte…" at bounding box center [343, 175] width 687 height 351
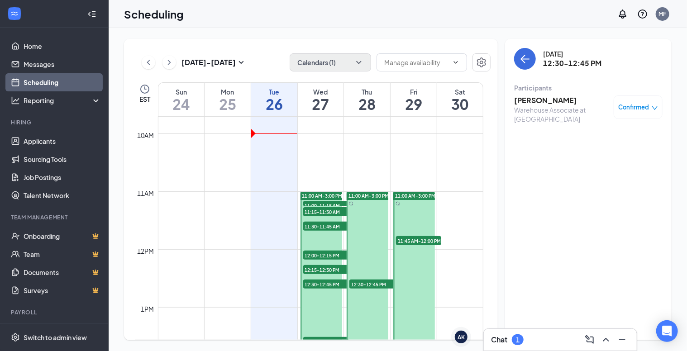
scroll to position [536, 0]
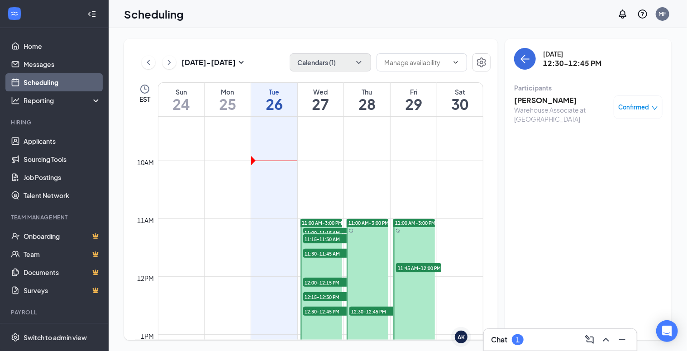
click at [422, 267] on span "11:45 AM-12:00 PM" at bounding box center [418, 267] width 45 height 9
click at [531, 104] on h3 "[PERSON_NAME]" at bounding box center [561, 101] width 95 height 10
click at [531, 104] on div at bounding box center [343, 175] width 687 height 351
click at [531, 104] on h3 "[PERSON_NAME]" at bounding box center [561, 101] width 95 height 10
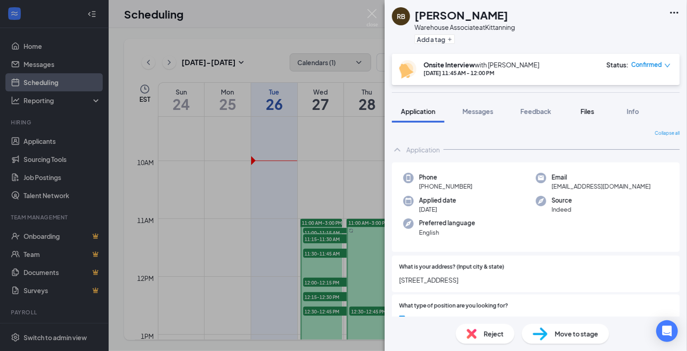
click at [587, 111] on span "Files" at bounding box center [588, 111] width 14 height 8
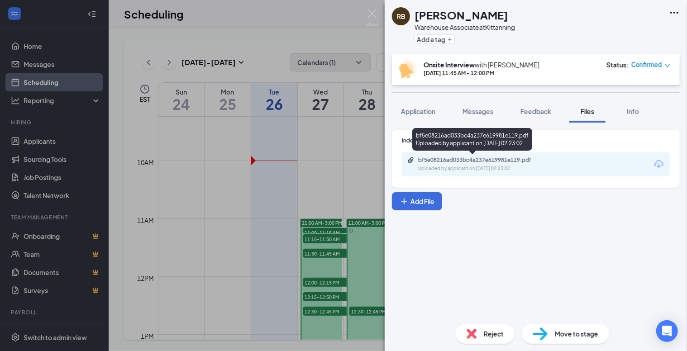
click at [478, 163] on div "bf5e08216ad033bc4a237e619981e119.pdf" at bounding box center [481, 160] width 127 height 7
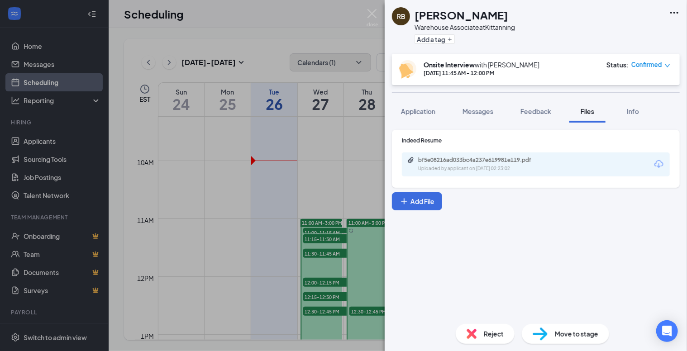
click at [322, 254] on div "RB [PERSON_NAME] Warehouse Associate at Kittanning Add a tag Onsite Interview w…" at bounding box center [343, 175] width 687 height 351
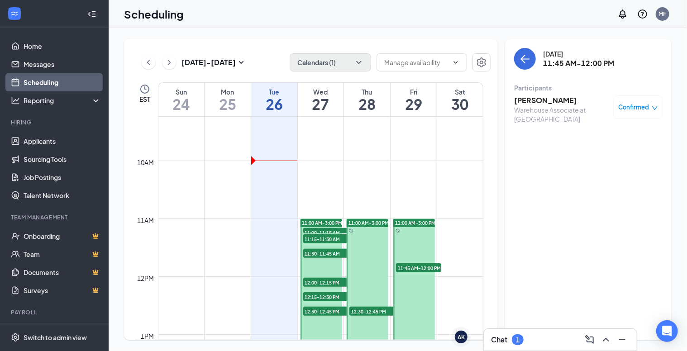
click at [321, 282] on span "12:00-12:15 PM" at bounding box center [325, 282] width 45 height 9
click at [321, 293] on span "12:15-12:30 PM" at bounding box center [325, 296] width 45 height 9
click at [321, 311] on span "12:30-12:45 PM" at bounding box center [325, 311] width 45 height 9
click at [539, 99] on h3 "[PERSON_NAME]" at bounding box center [561, 101] width 95 height 10
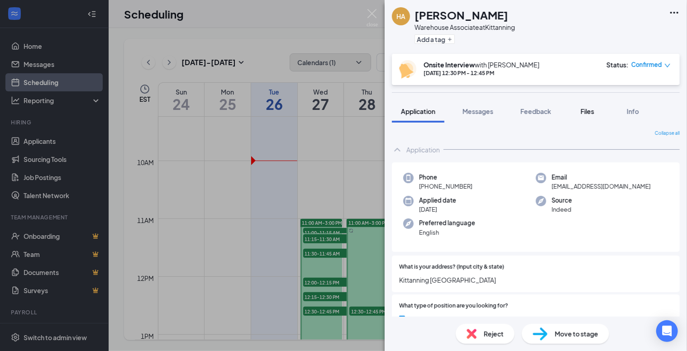
click at [589, 110] on span "Files" at bounding box center [588, 111] width 14 height 8
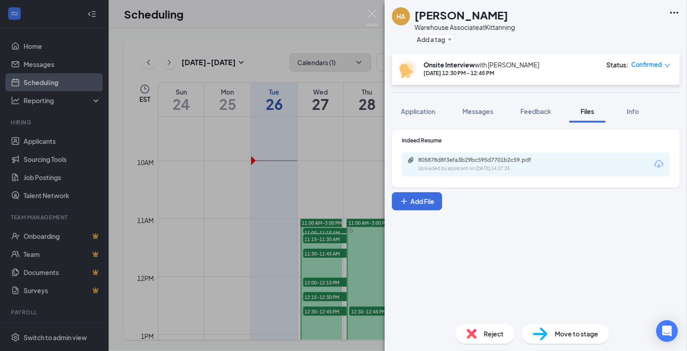
click at [589, 163] on div "805878d8f3efa3b29bc595d7701b2c59.pdf Uploaded by applicant on [DATE] 14:27:25" at bounding box center [536, 165] width 268 height 24
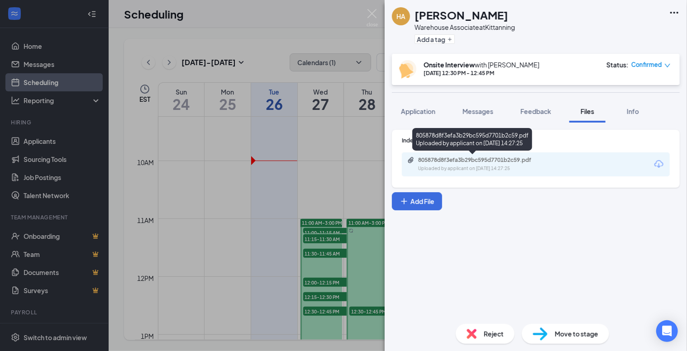
click at [519, 163] on div "805878d8f3efa3b29bc595d7701b2c59.pdf" at bounding box center [481, 160] width 127 height 7
